Goal: Navigation & Orientation: Find specific page/section

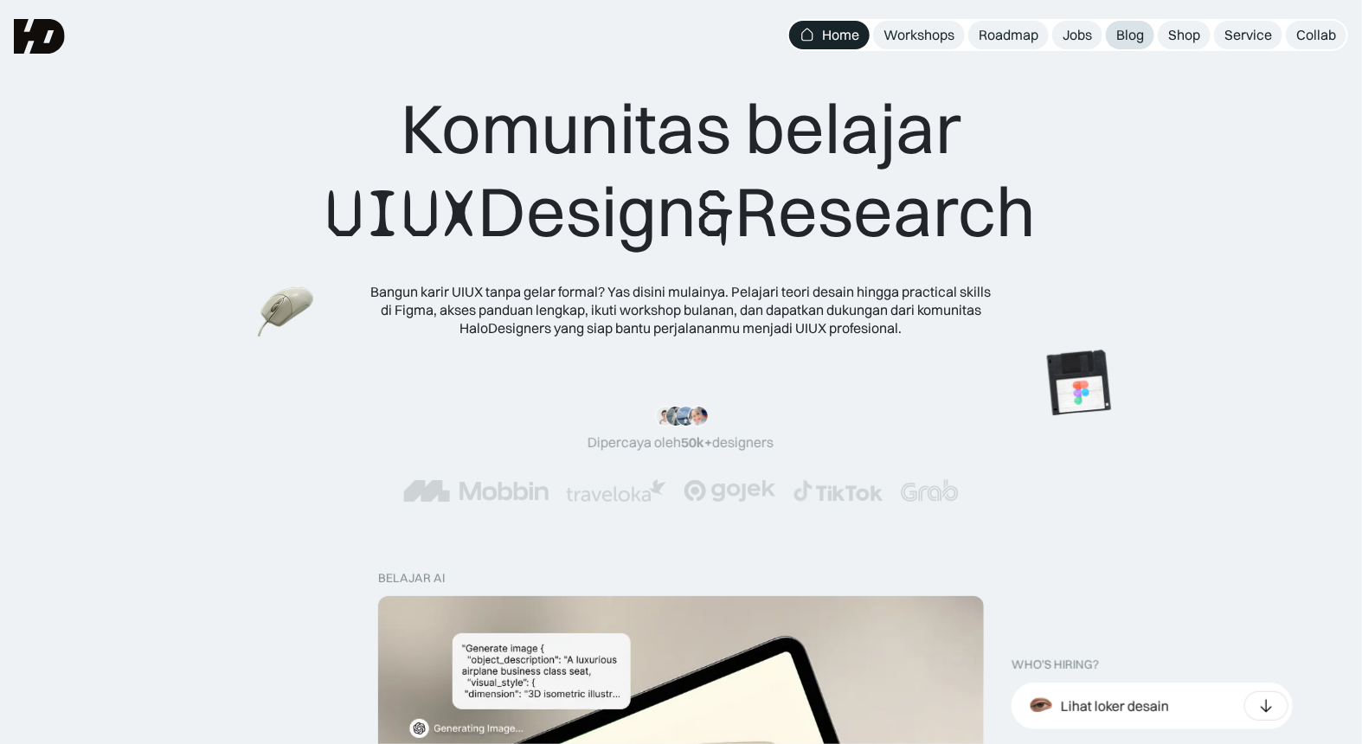
click at [1130, 41] on div "Blog" at bounding box center [1130, 35] width 28 height 18
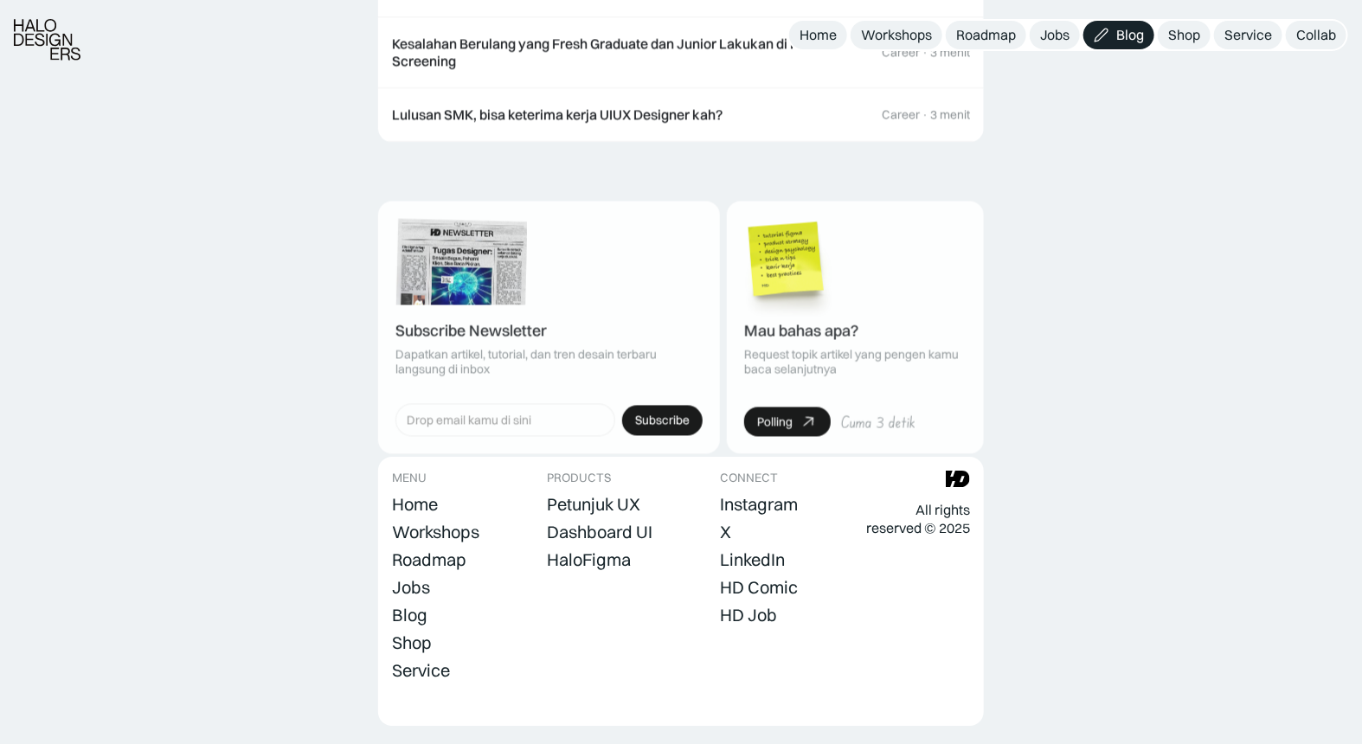
scroll to position [2278, 0]
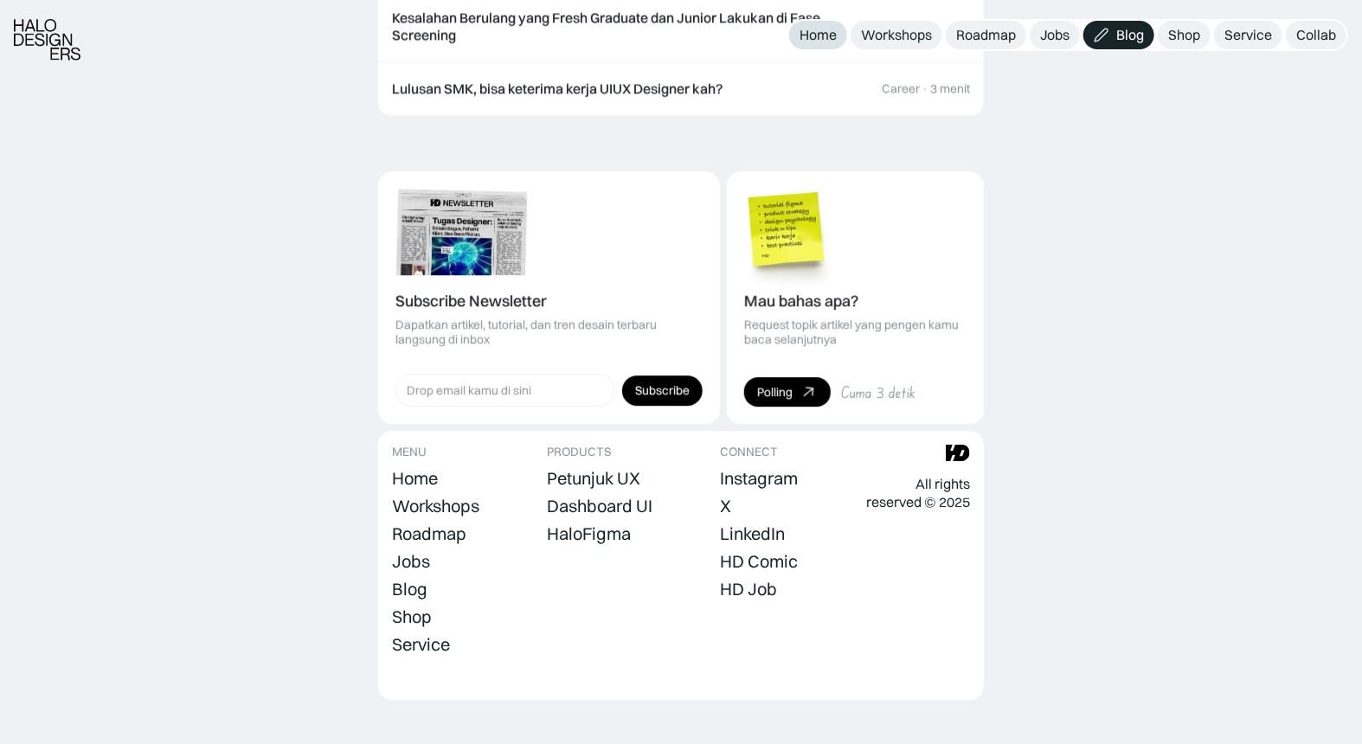
click at [833, 35] on div "Home" at bounding box center [817, 35] width 37 height 18
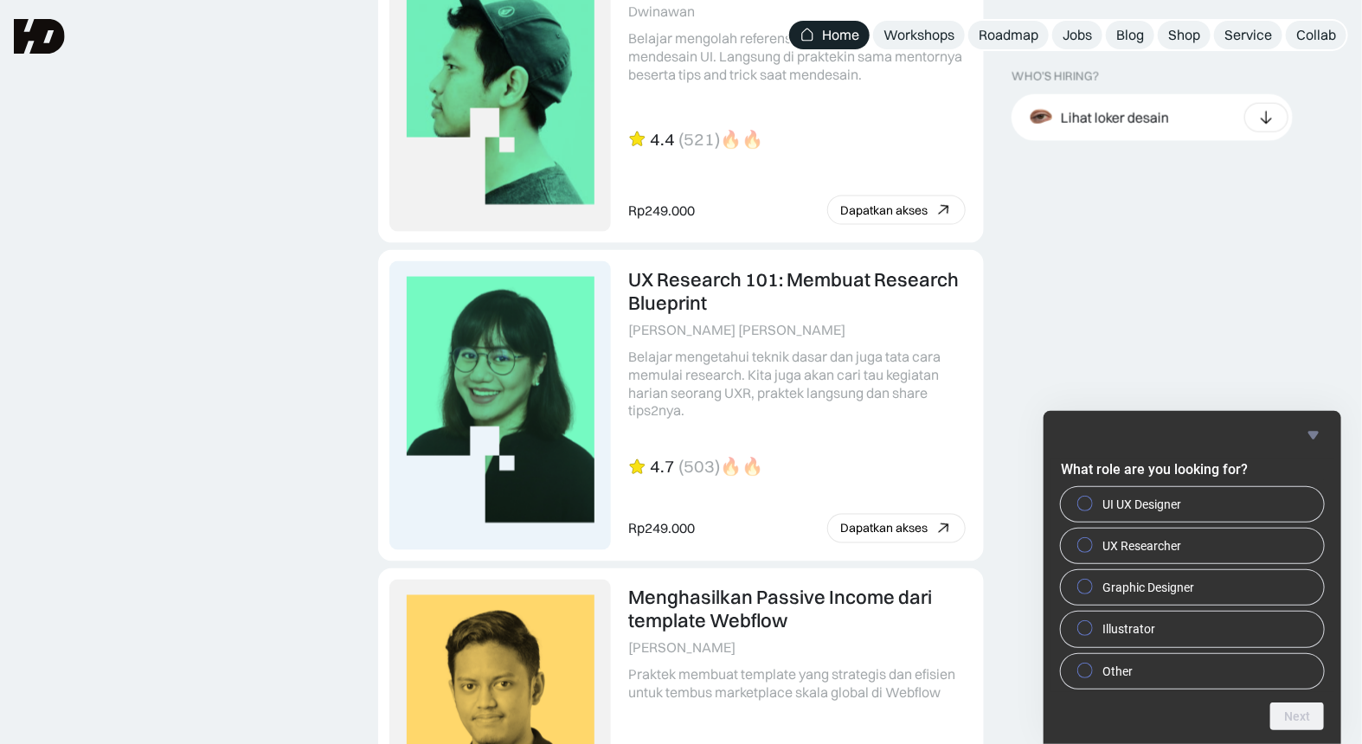
scroll to position [3845, 0]
